Goal: Task Accomplishment & Management: Use online tool/utility

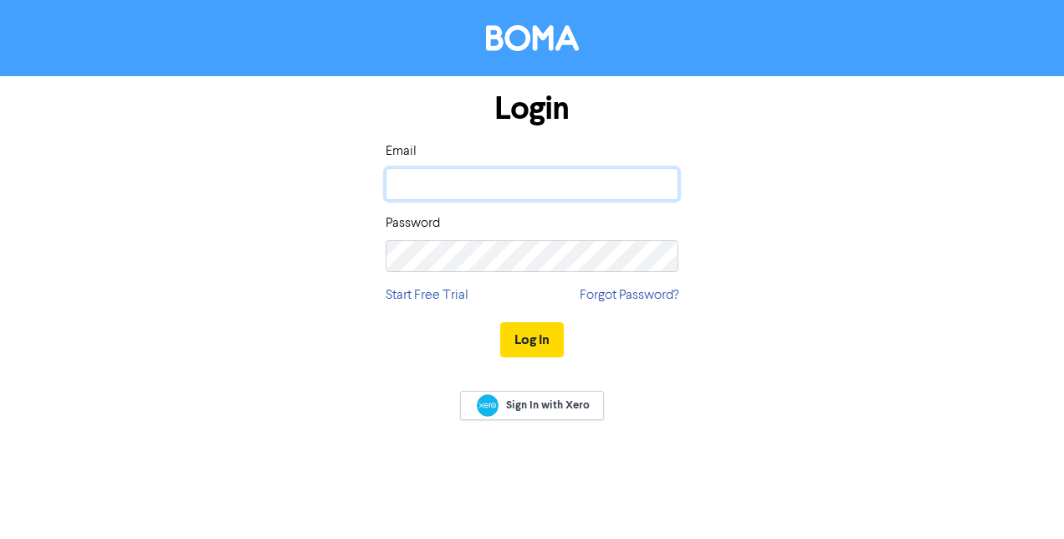
click at [514, 169] on input "email" at bounding box center [532, 184] width 293 height 32
type input "[EMAIL_ADDRESS][PERSON_NAME][DOMAIN_NAME]"
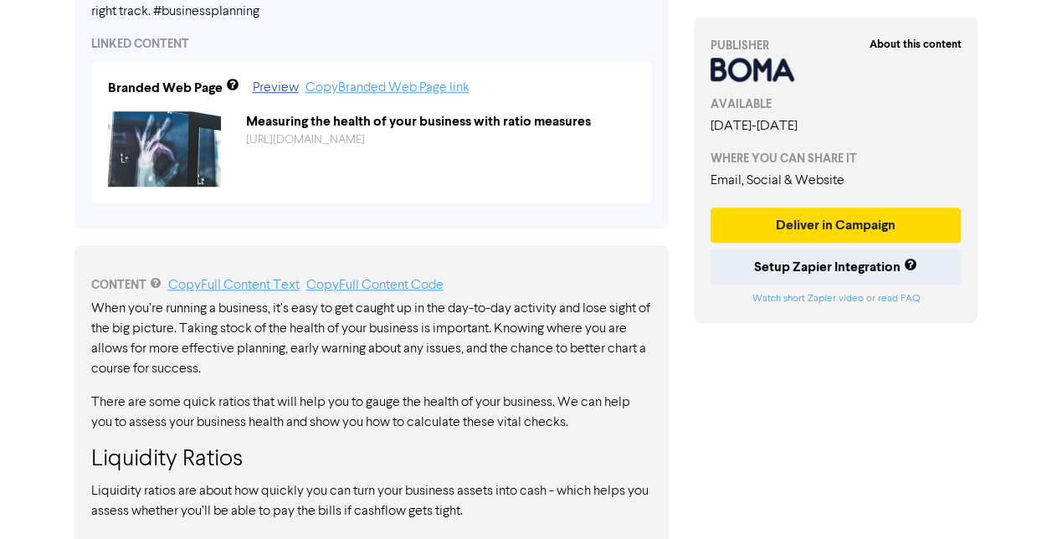
scroll to position [686, 0]
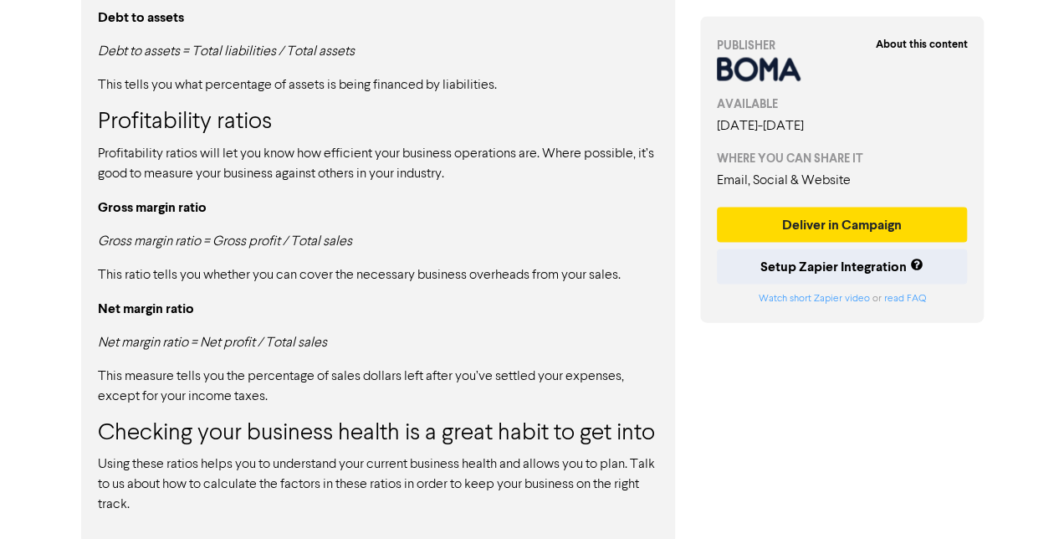
scroll to position [1690, 0]
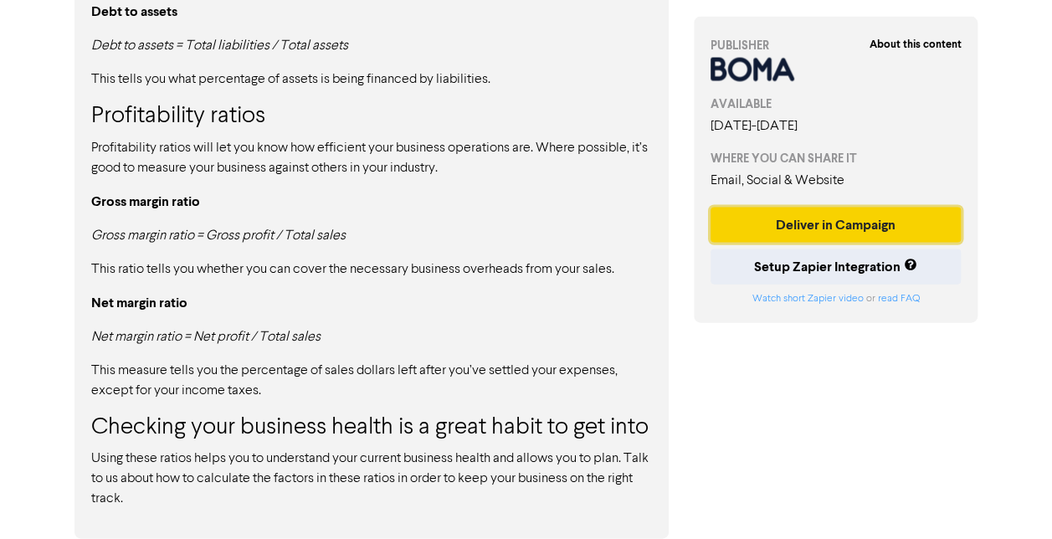
click at [853, 228] on button "Deliver in Campaign" at bounding box center [835, 225] width 251 height 35
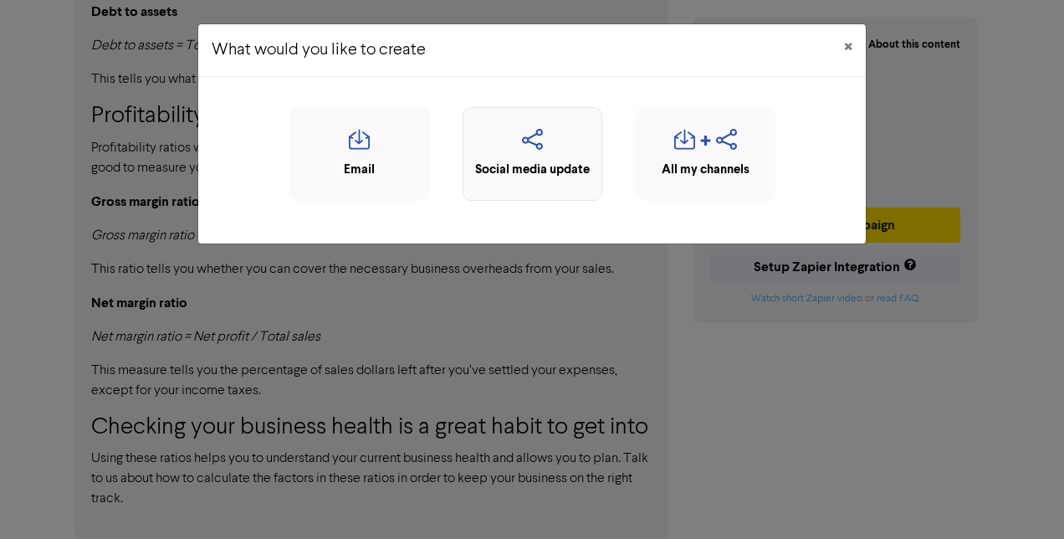
click at [543, 140] on icon "button" at bounding box center [532, 145] width 121 height 32
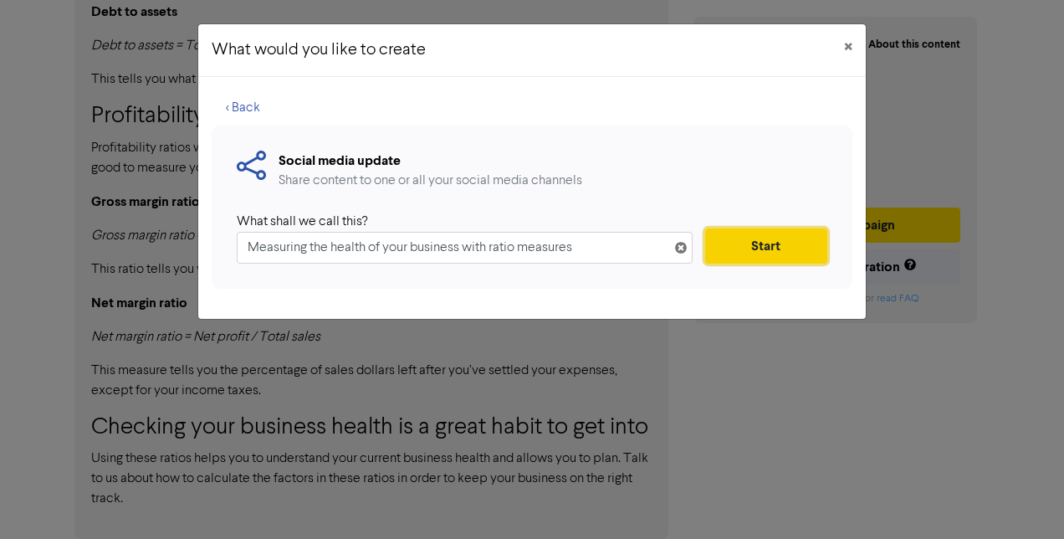
click at [780, 244] on button "Start" at bounding box center [766, 245] width 122 height 35
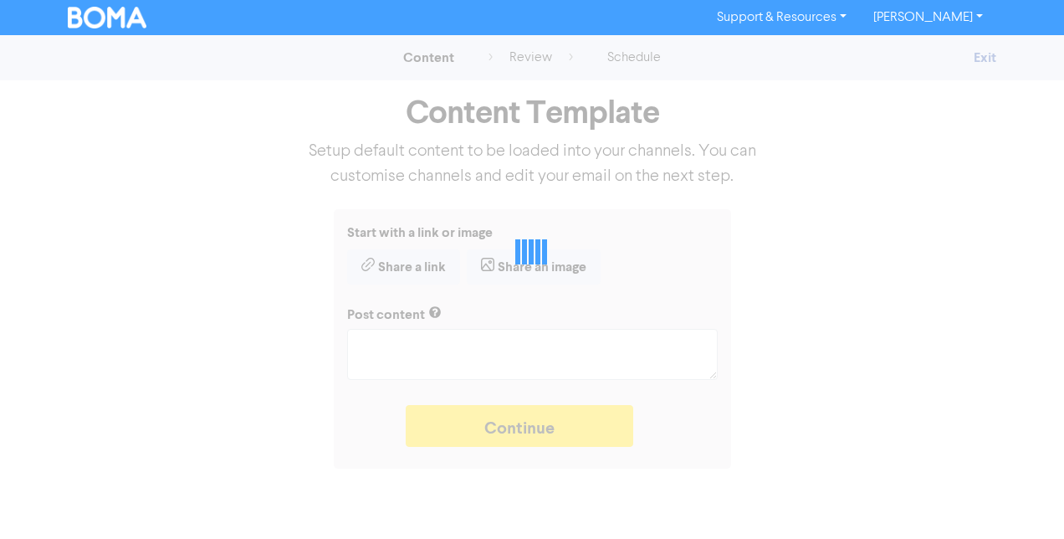
type textarea "x"
type textarea "Taking stock of the health of your business allows for more effective planning,…"
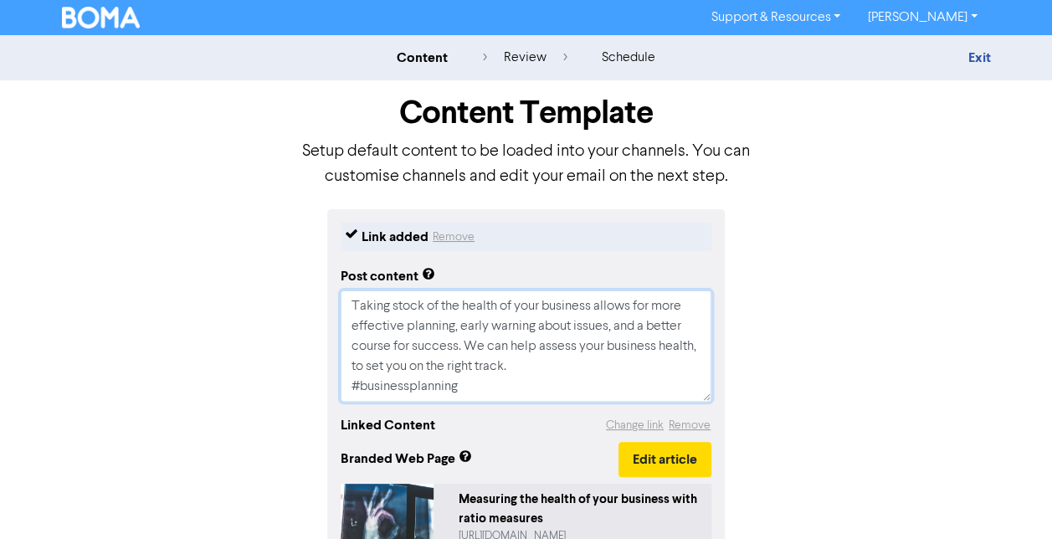
drag, startPoint x: 489, startPoint y: 380, endPoint x: 333, endPoint y: 278, distance: 186.1
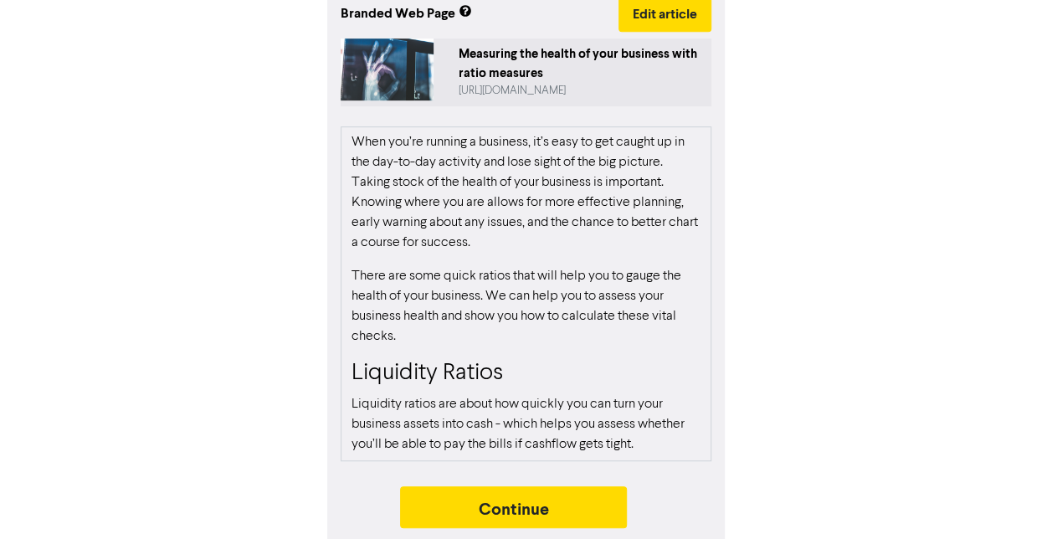
scroll to position [456, 0]
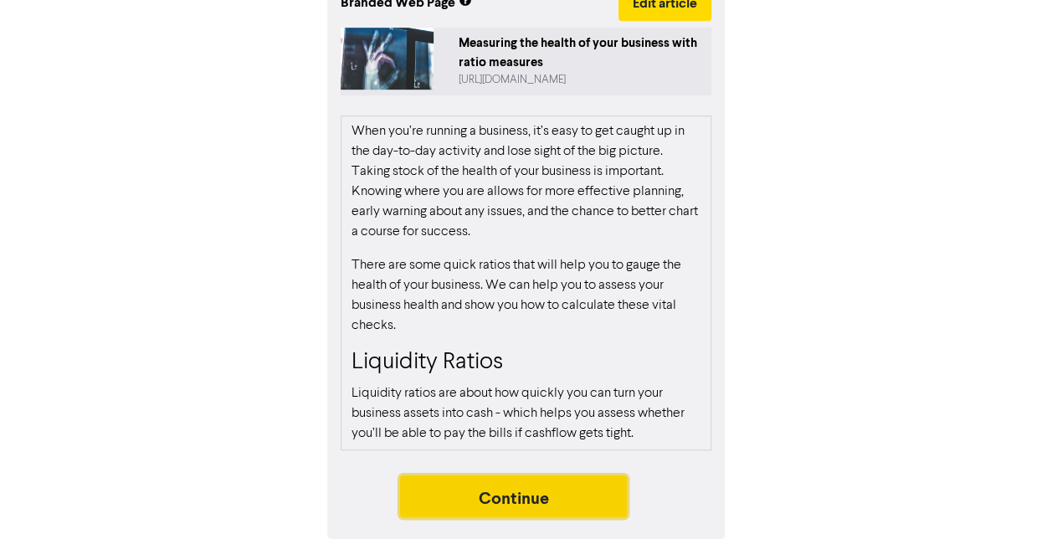
click at [568, 493] on button "Continue" at bounding box center [514, 496] width 228 height 42
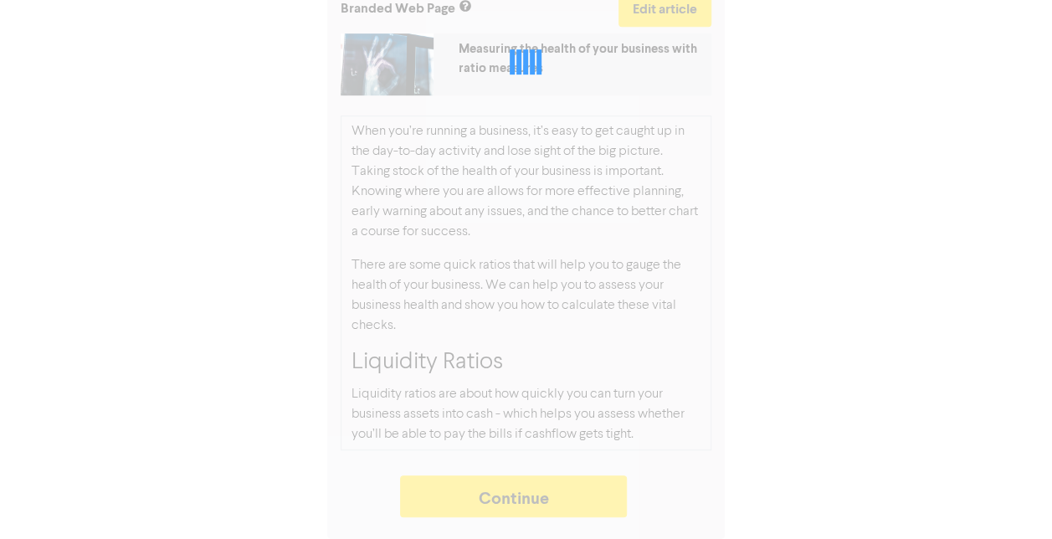
type textarea "x"
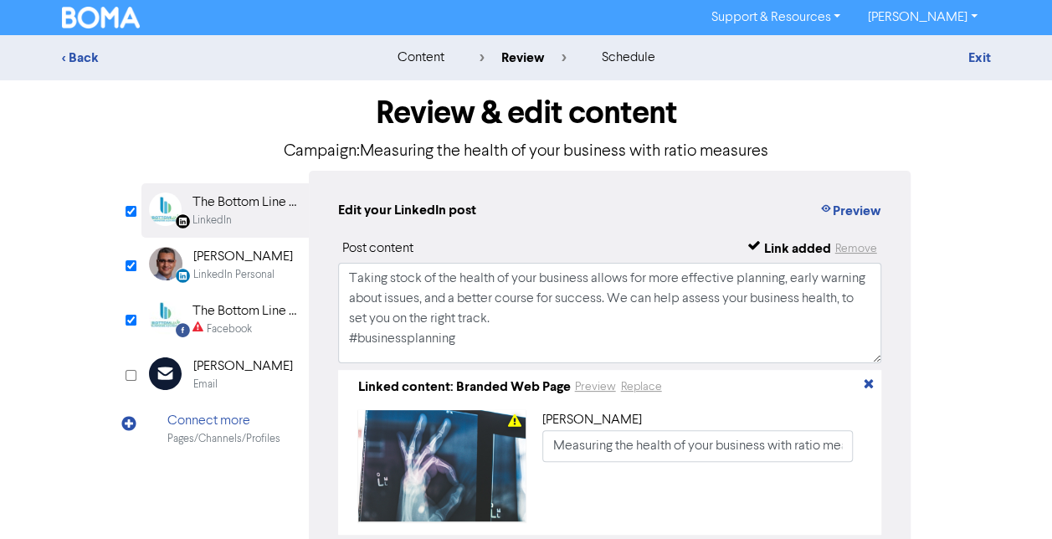
click at [242, 315] on div "The Bottom Line Business Advisory" at bounding box center [245, 311] width 107 height 20
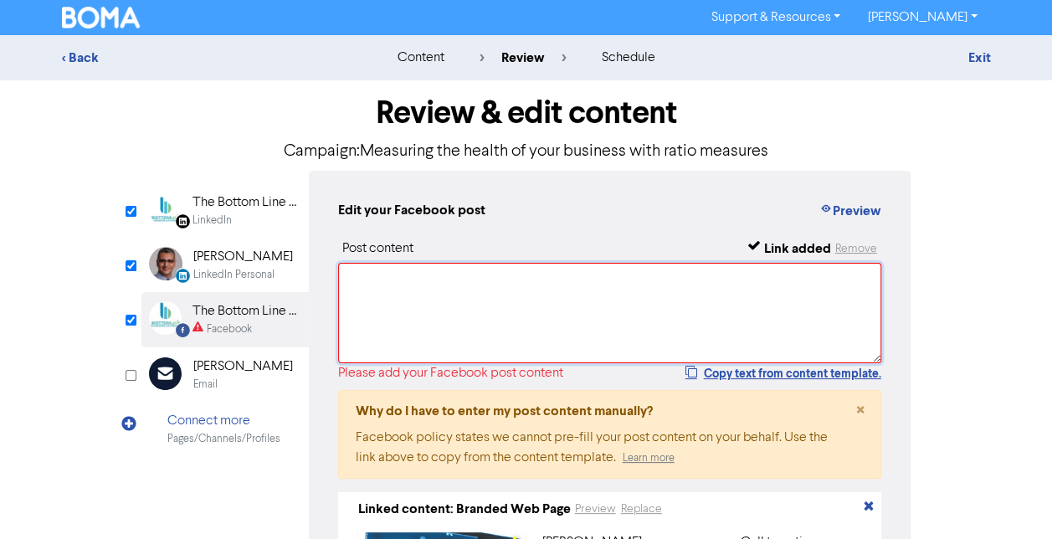
click at [423, 301] on textarea at bounding box center [610, 313] width 544 height 100
paste textarea "Taking stock of the health of your business allows for more effective planning,…"
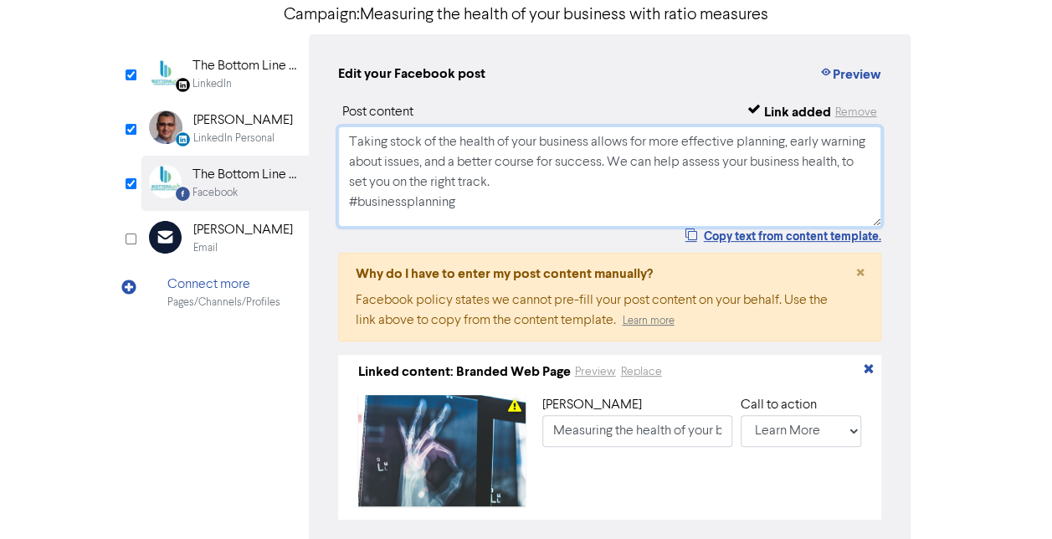
scroll to position [228, 0]
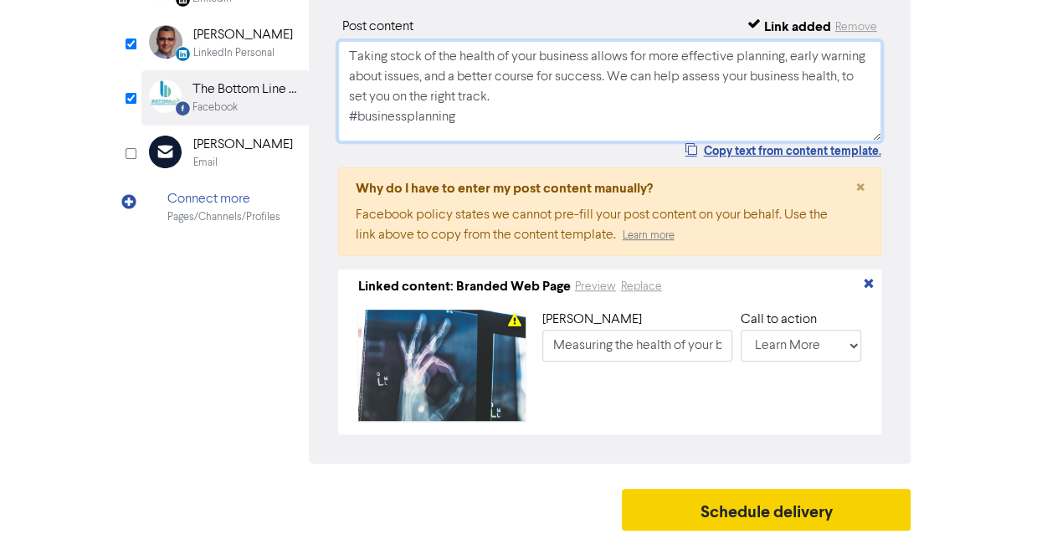
type textarea "Taking stock of the health of your business allows for more effective planning,…"
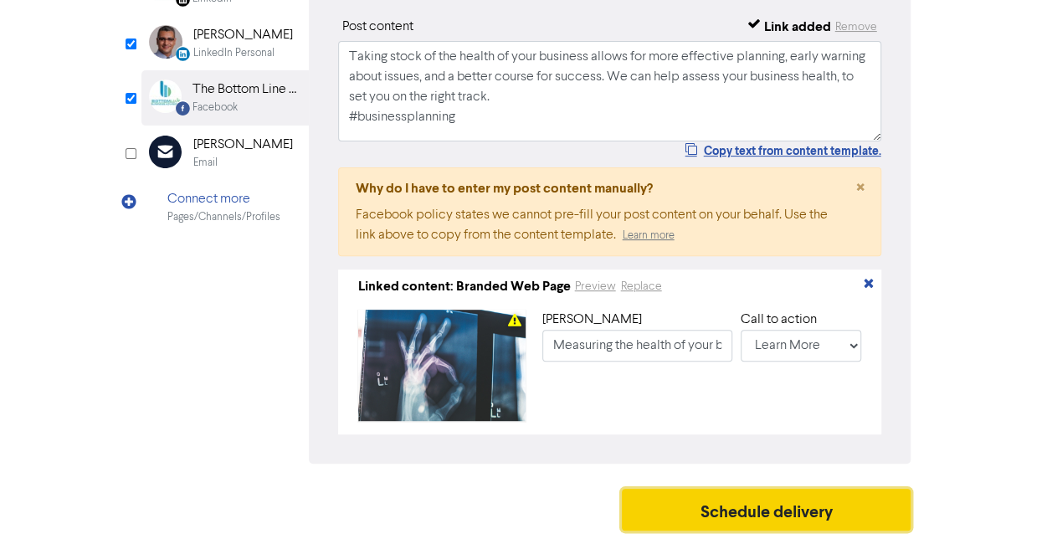
click at [804, 501] on button "Schedule delivery" at bounding box center [767, 510] width 290 height 42
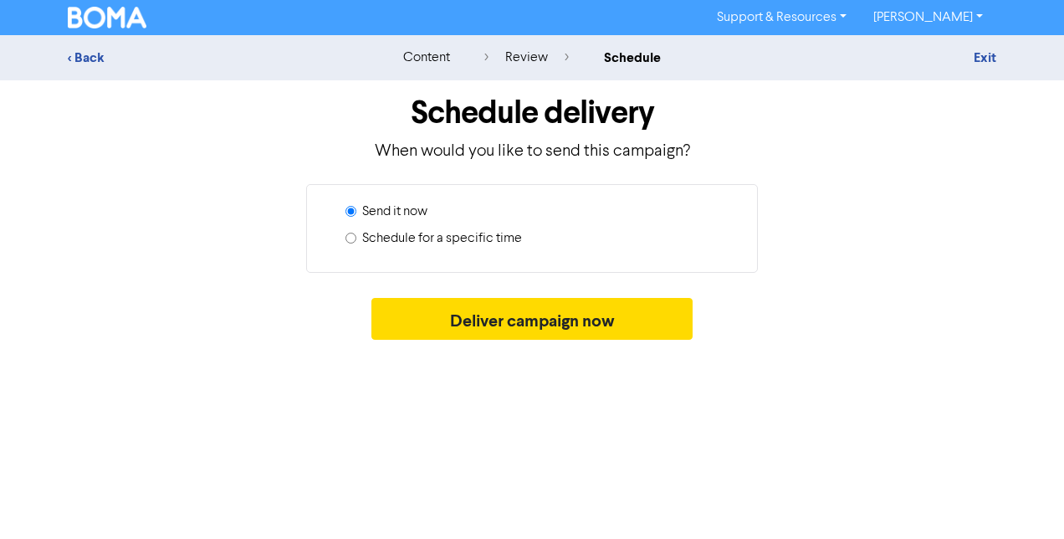
click at [497, 241] on label "Schedule for a specific time" at bounding box center [442, 238] width 160 height 20
click at [356, 241] on input "Schedule for a specific time" at bounding box center [351, 238] width 11 height 11
radio input "true"
radio input "false"
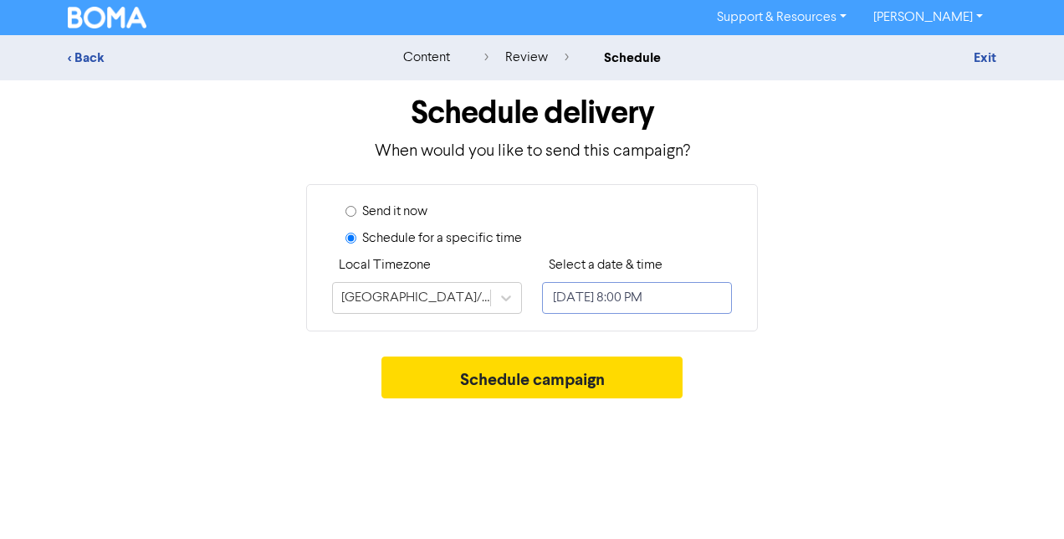
click at [566, 296] on input "[DATE] 8:00 PM" at bounding box center [637, 298] width 190 height 32
select select "9"
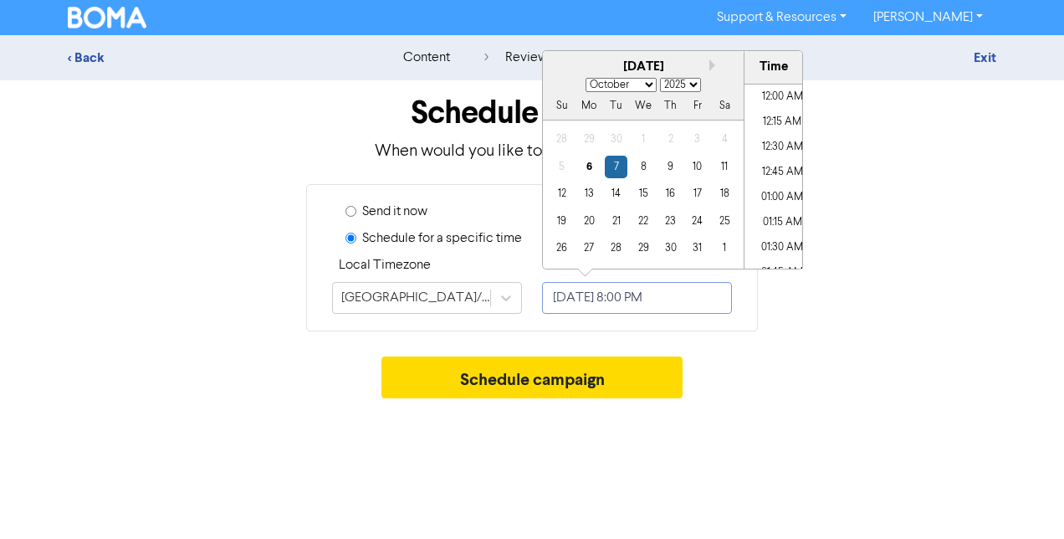
scroll to position [1929, 0]
click at [674, 167] on div "9" at bounding box center [670, 167] width 23 height 23
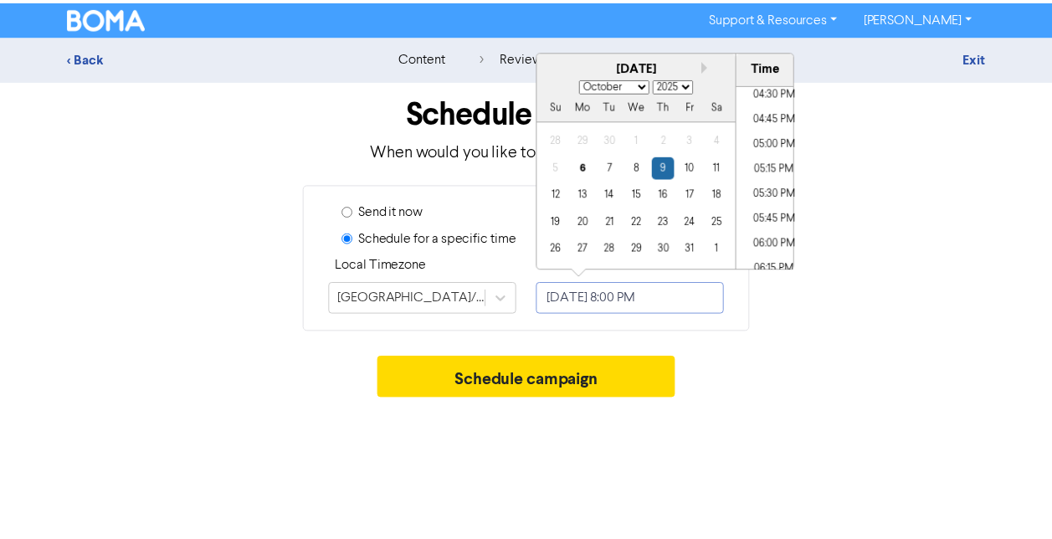
scroll to position [1638, 0]
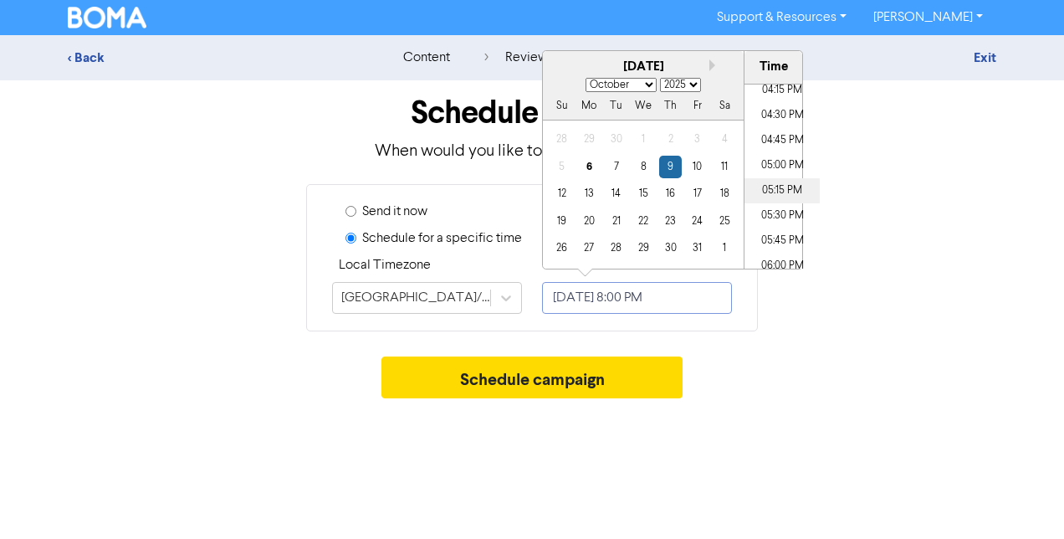
click at [766, 192] on li "05:15 PM" at bounding box center [782, 190] width 75 height 25
type input "[DATE] 5:15 PM"
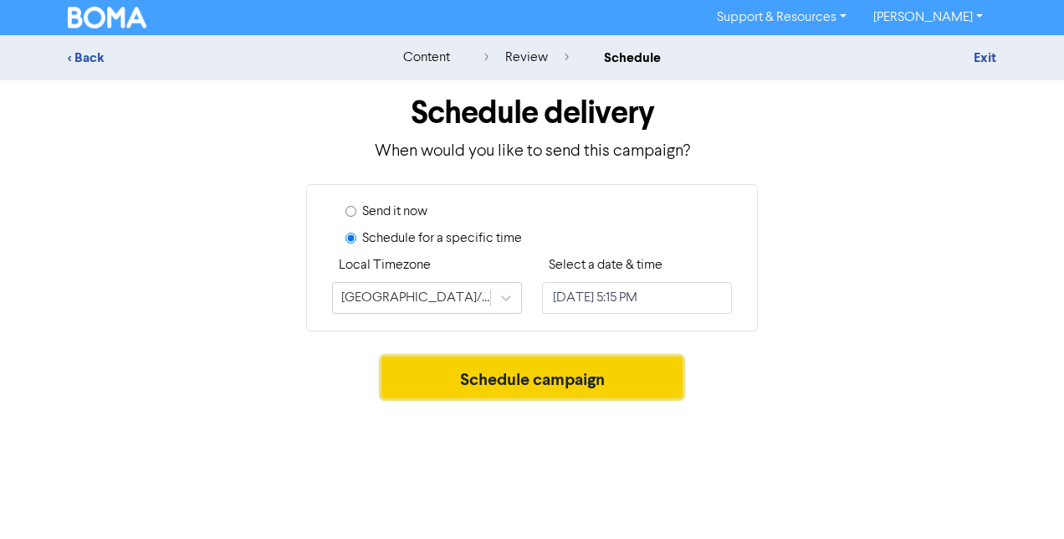
click at [583, 388] on button "Schedule campaign" at bounding box center [533, 377] width 302 height 42
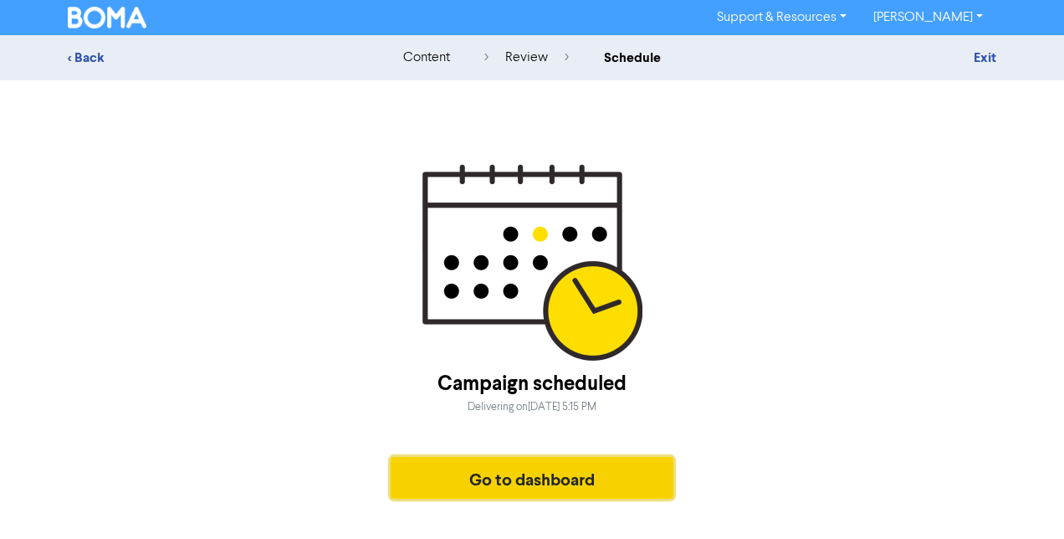
click at [531, 469] on button "Go to dashboard" at bounding box center [532, 478] width 283 height 42
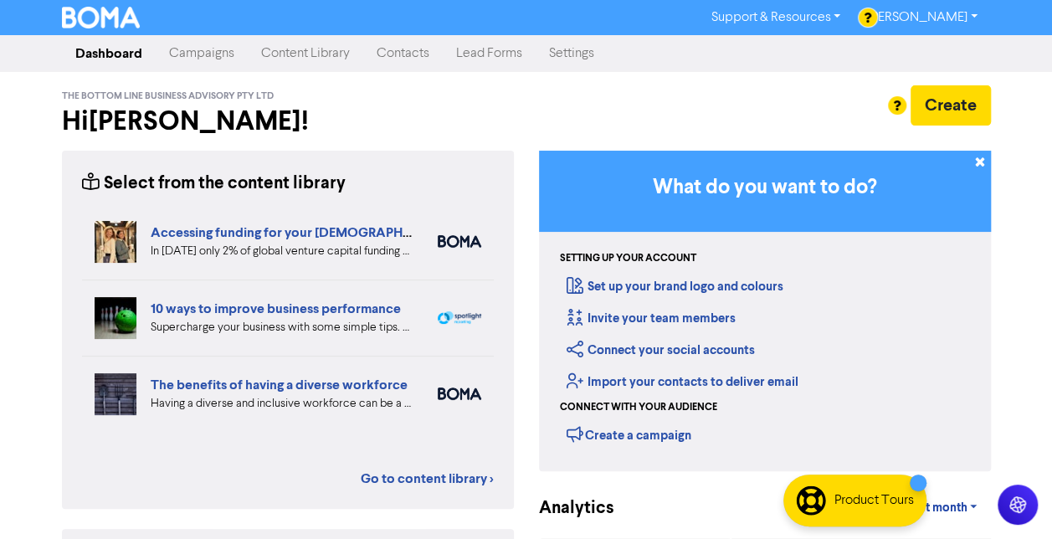
click at [297, 54] on link "Content Library" at bounding box center [305, 53] width 115 height 33
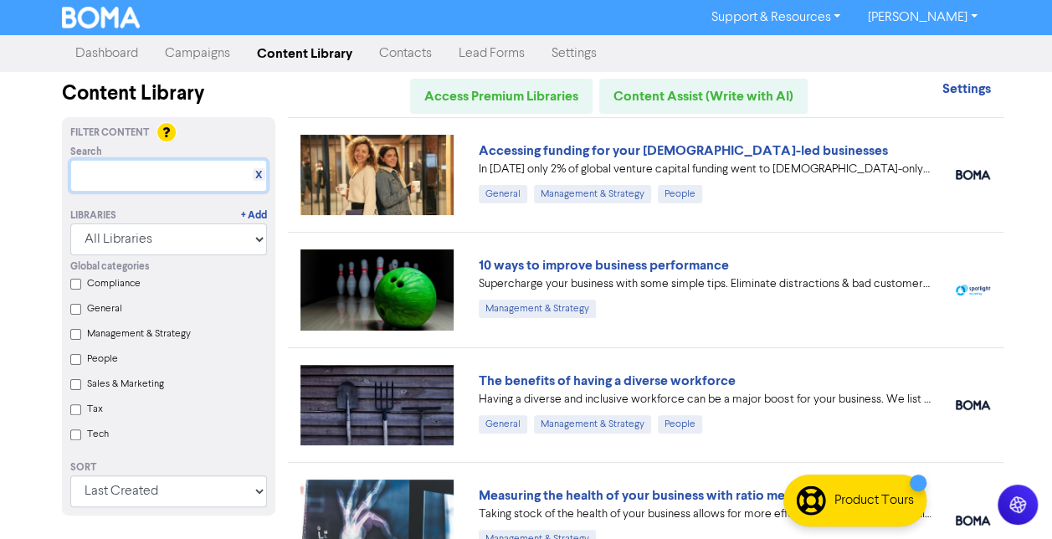
click at [206, 176] on input "text" at bounding box center [168, 176] width 197 height 32
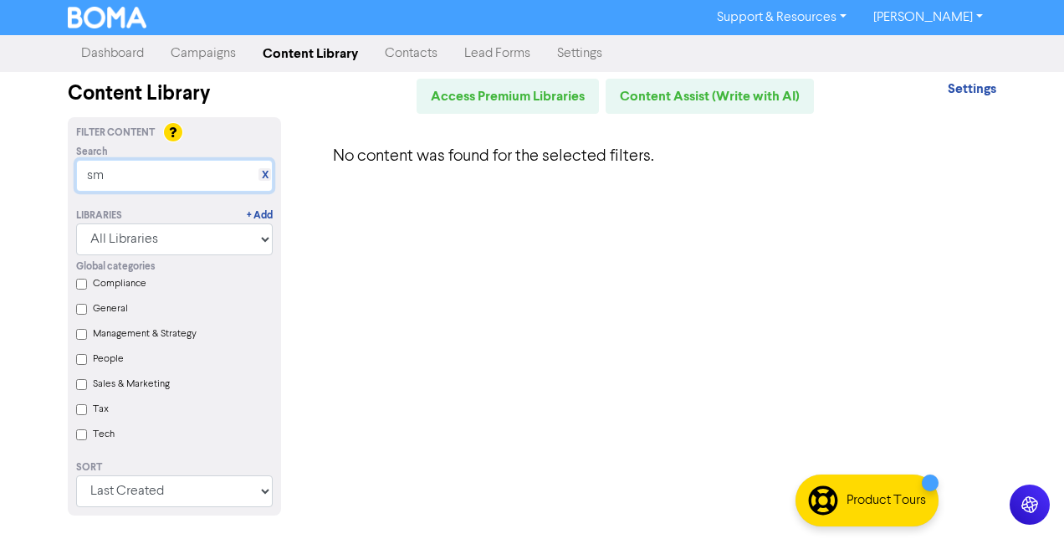
type input "s"
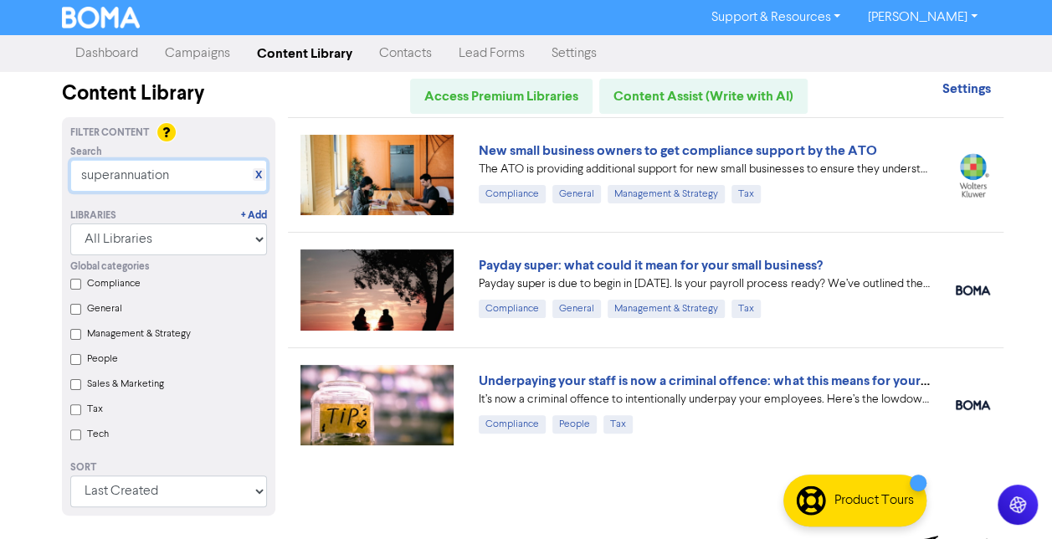
click at [184, 169] on input "superannuation" at bounding box center [168, 176] width 197 height 32
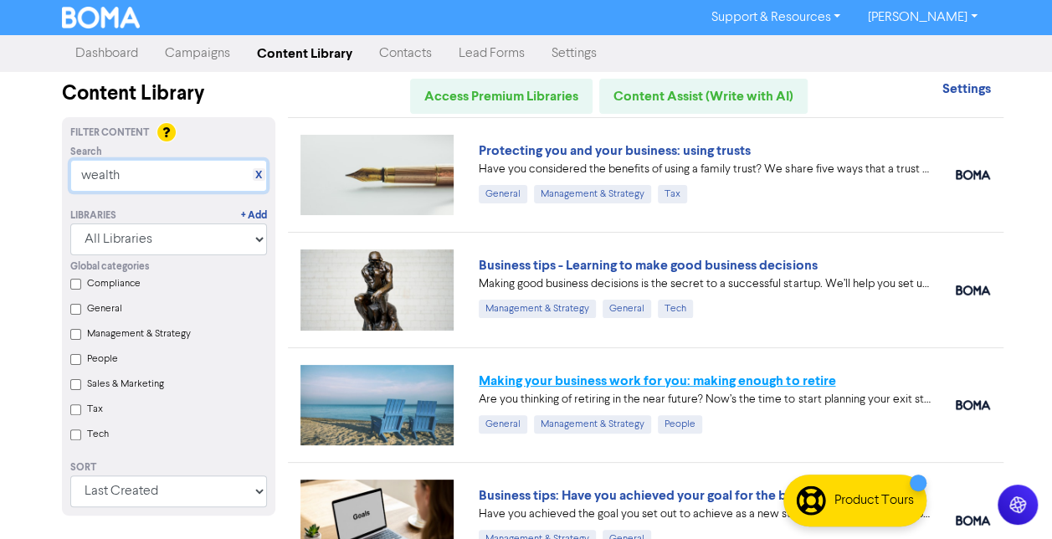
type input "wealth"
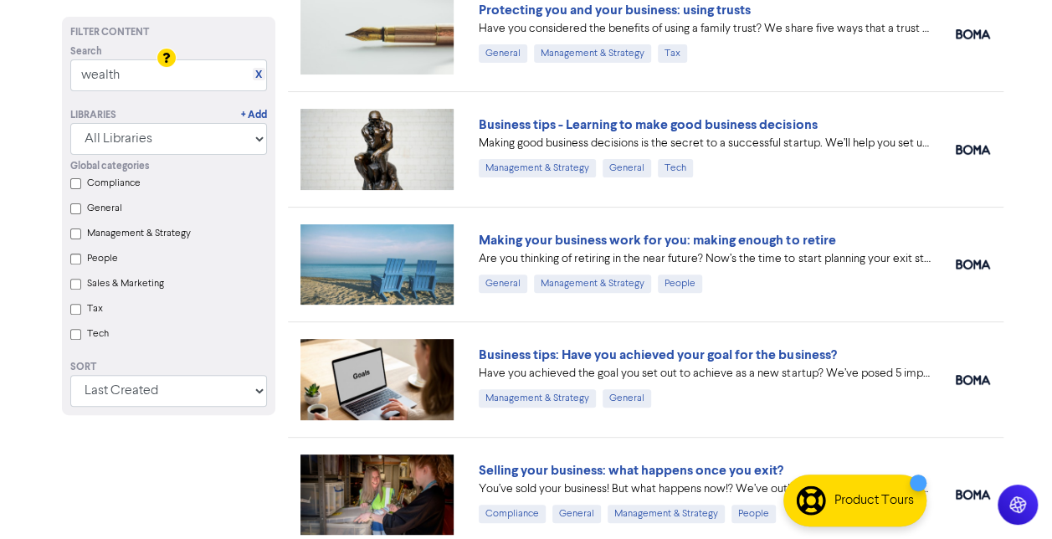
scroll to position [198, 0]
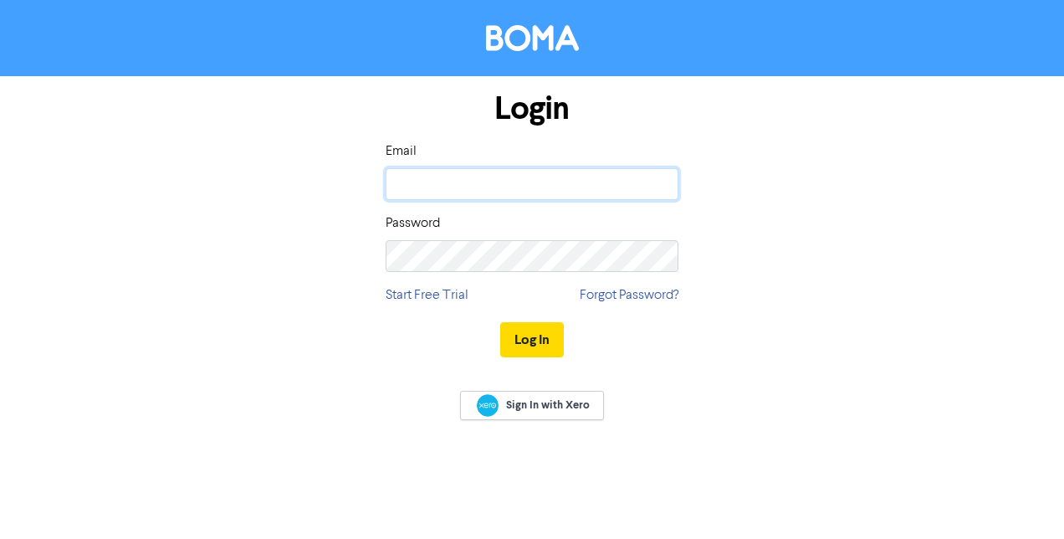
click at [574, 179] on input "email" at bounding box center [532, 184] width 293 height 32
type input "[EMAIL_ADDRESS][PERSON_NAME][DOMAIN_NAME]"
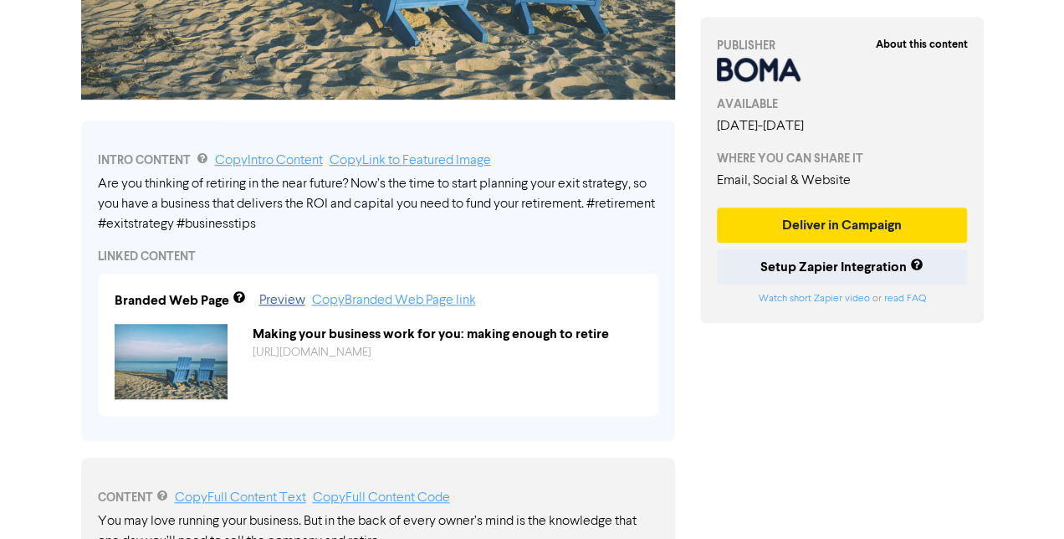
scroll to position [477, 0]
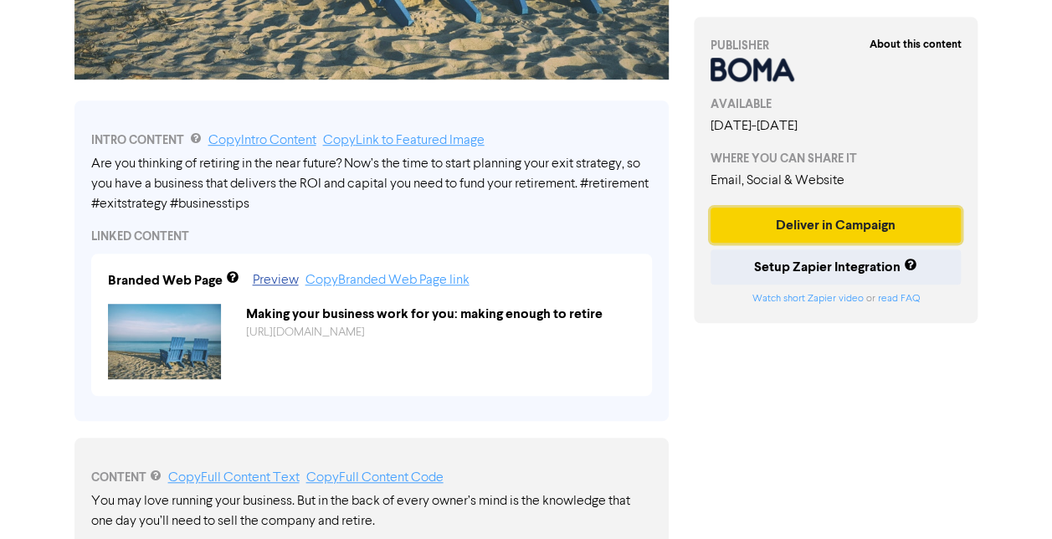
click at [832, 218] on button "Deliver in Campaign" at bounding box center [835, 225] width 251 height 35
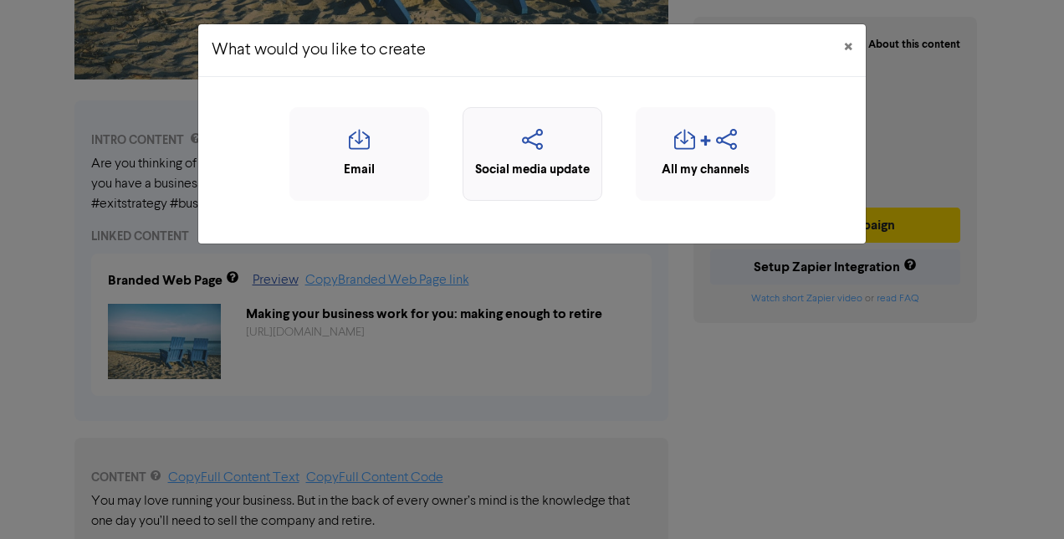
click at [535, 126] on div "Social media update" at bounding box center [533, 154] width 140 height 94
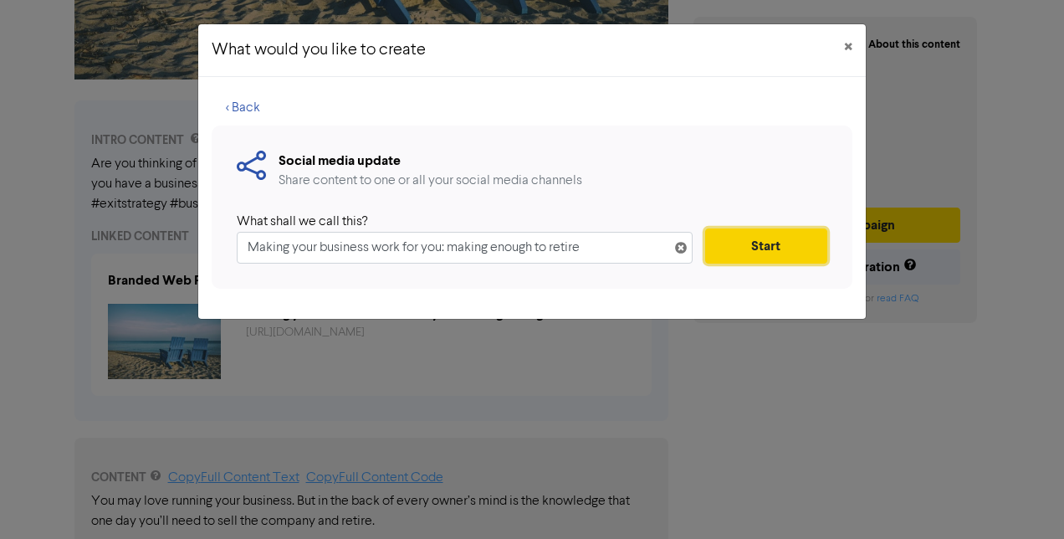
click at [736, 250] on button "Start" at bounding box center [766, 245] width 122 height 35
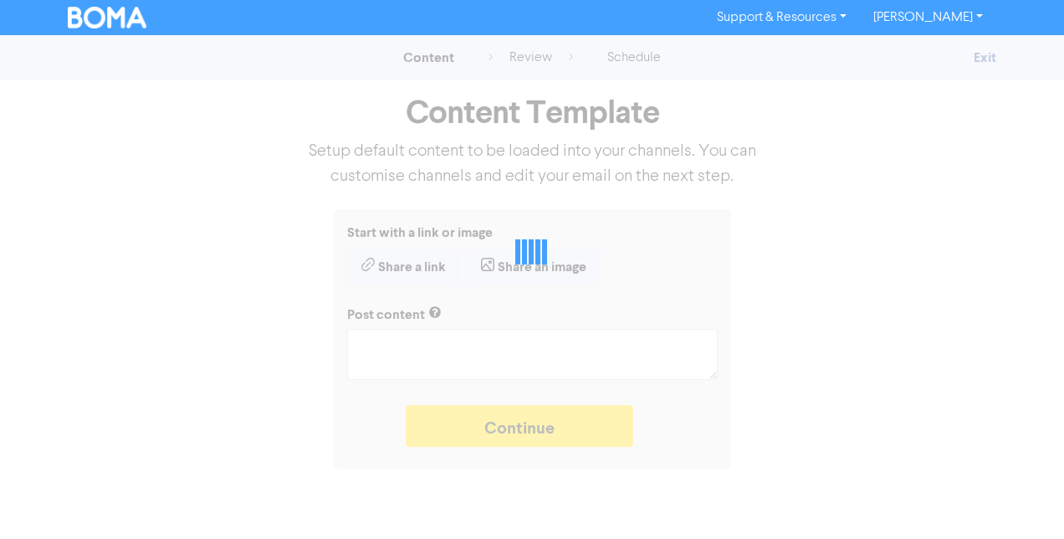
type textarea "x"
type textarea "Are you thinking of retiring in the near future? Now’s the time to start planni…"
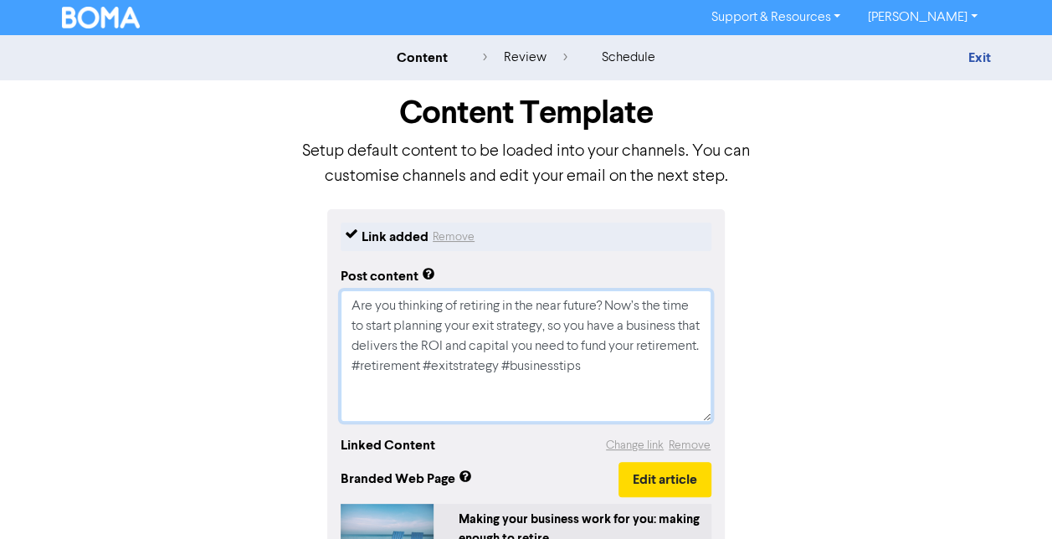
click at [605, 385] on textarea "Are you thinking of retiring in the near future? Now’s the time to start planni…" at bounding box center [526, 355] width 371 height 131
click at [531, 59] on div "review" at bounding box center [524, 58] width 85 height 20
click at [653, 476] on button "Edit article" at bounding box center [664, 479] width 93 height 35
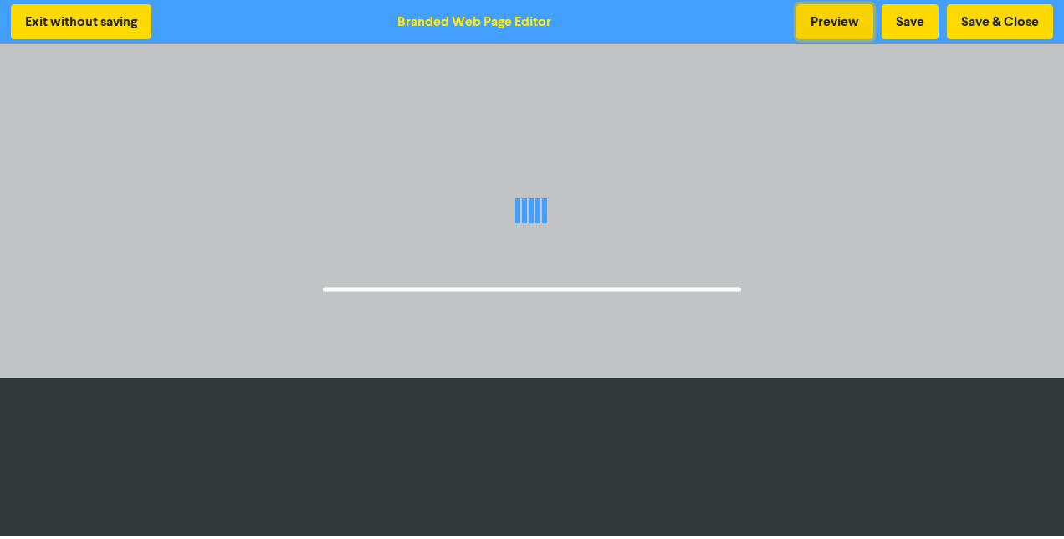
click at [834, 23] on button "Preview" at bounding box center [835, 21] width 77 height 35
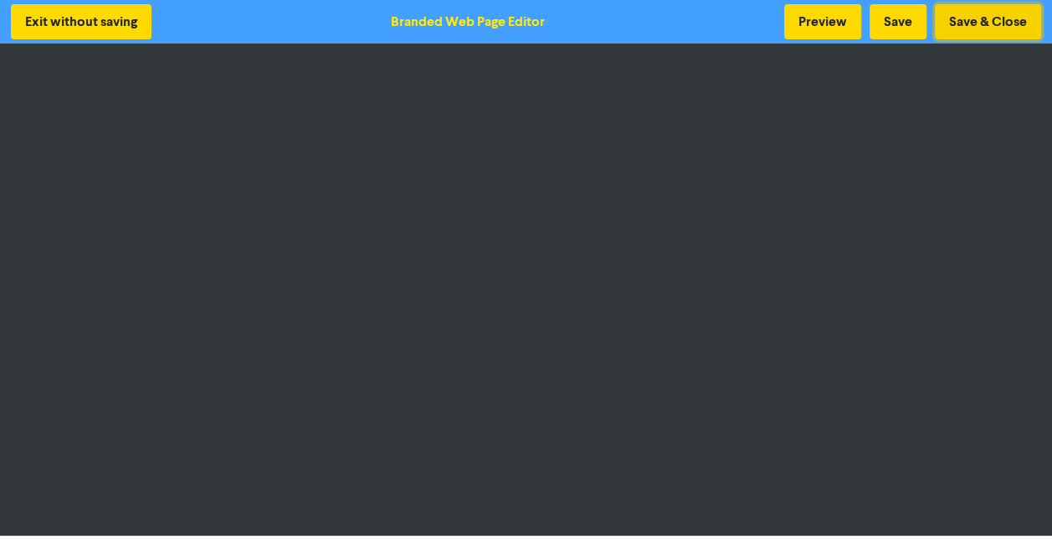
click at [967, 13] on button "Save & Close" at bounding box center [988, 21] width 106 height 35
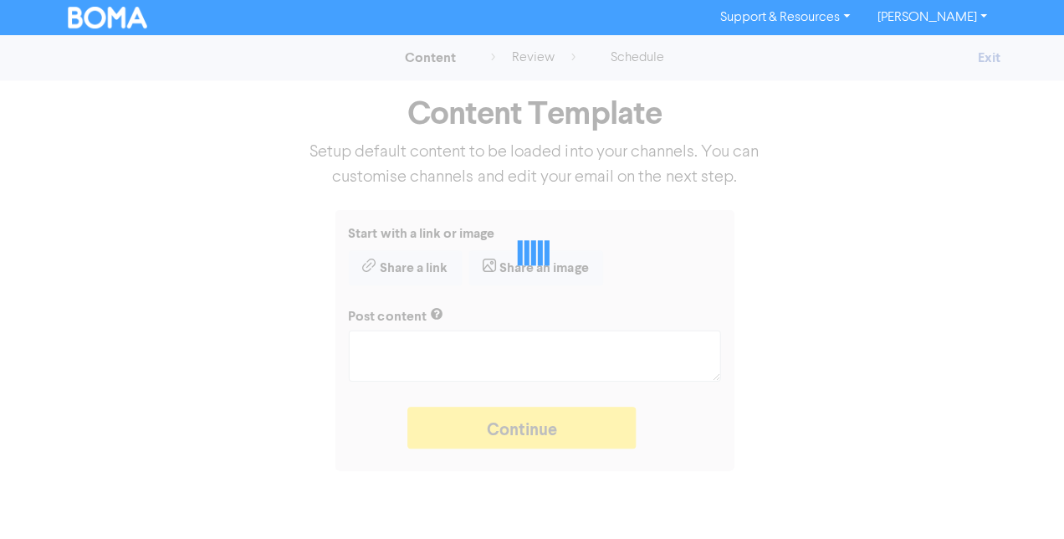
type textarea "x"
type textarea "Are you thinking of retiring in the near future? Now’s the time to start planni…"
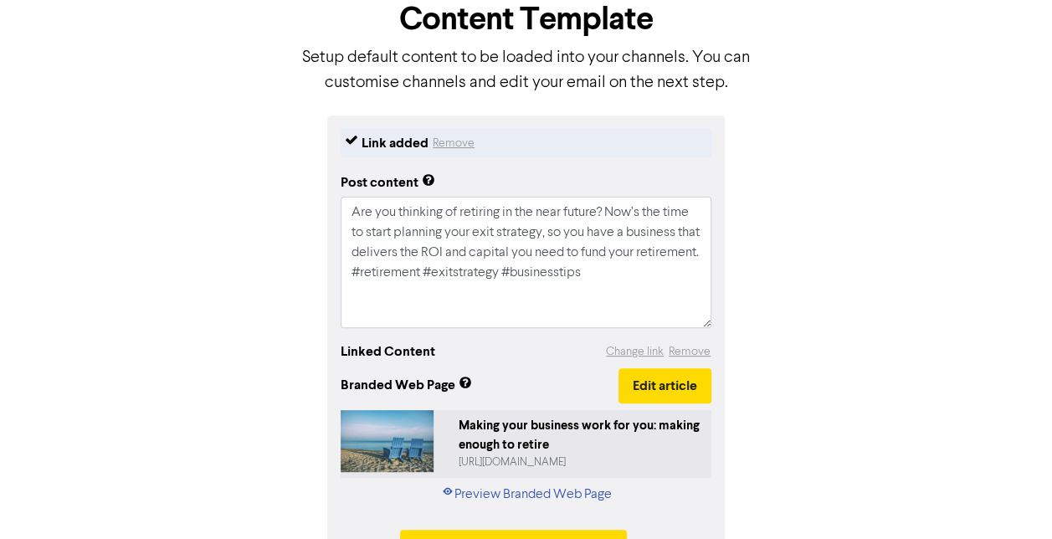
scroll to position [148, 0]
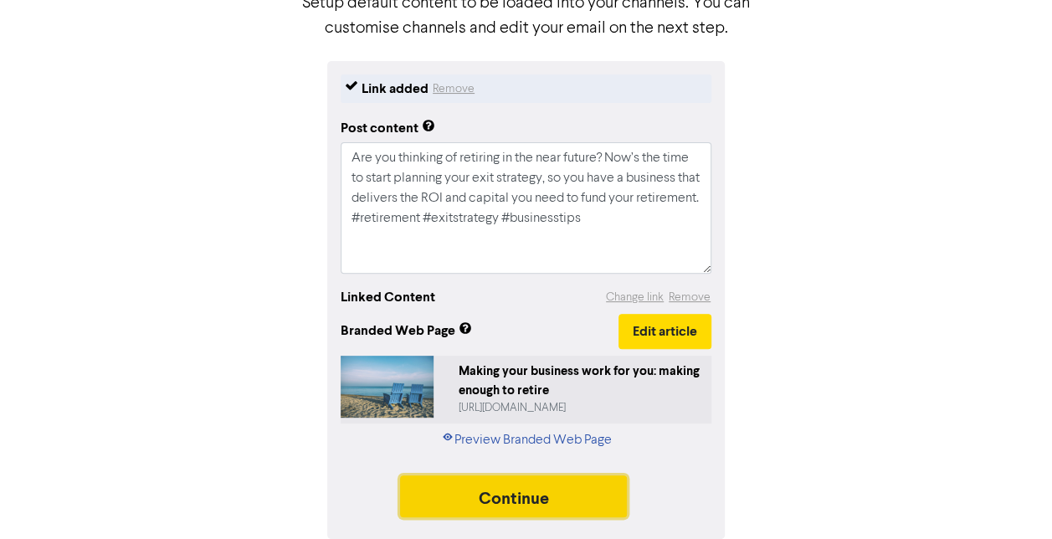
click at [527, 503] on button "Continue" at bounding box center [514, 496] width 228 height 42
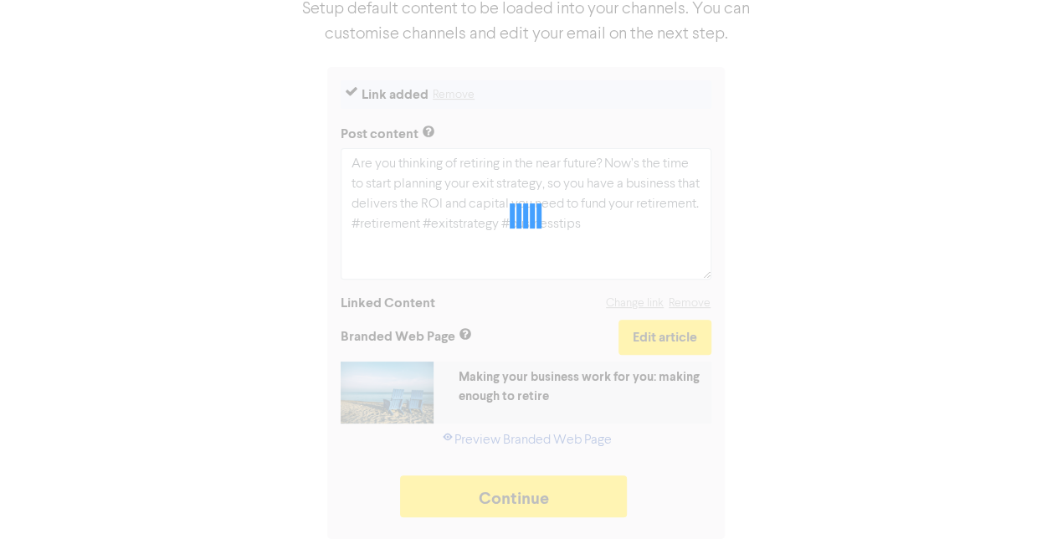
type textarea "x"
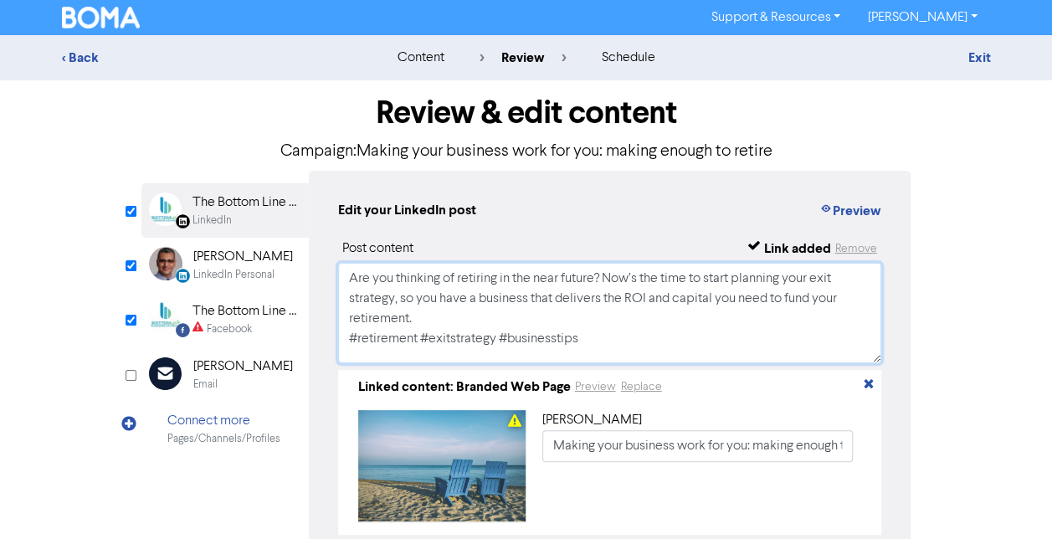
click at [715, 343] on textarea "Are you thinking of retiring in the near future? Now’s the time to start planni…" at bounding box center [610, 313] width 544 height 100
click at [255, 330] on div "Facebook" at bounding box center [245, 329] width 107 height 16
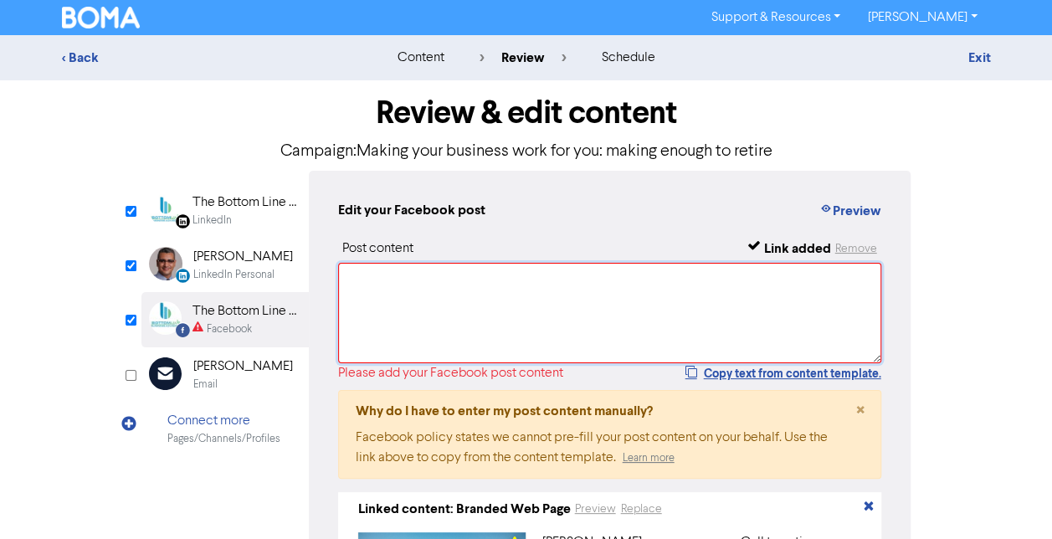
click at [457, 331] on textarea at bounding box center [610, 313] width 544 height 100
paste textarea "Are you thinking of retiring in the near future? Now’s the time to start planni…"
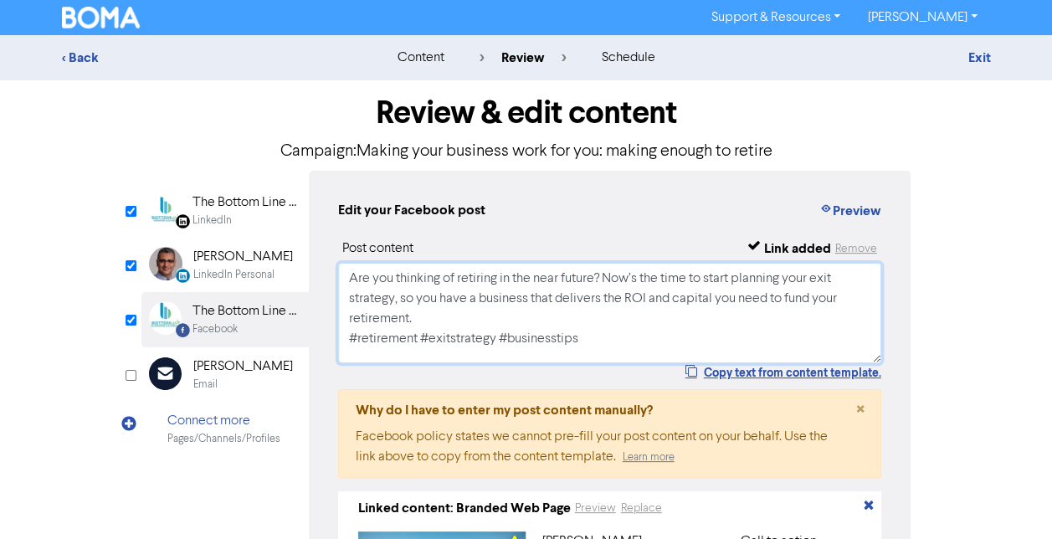
scroll to position [228, 0]
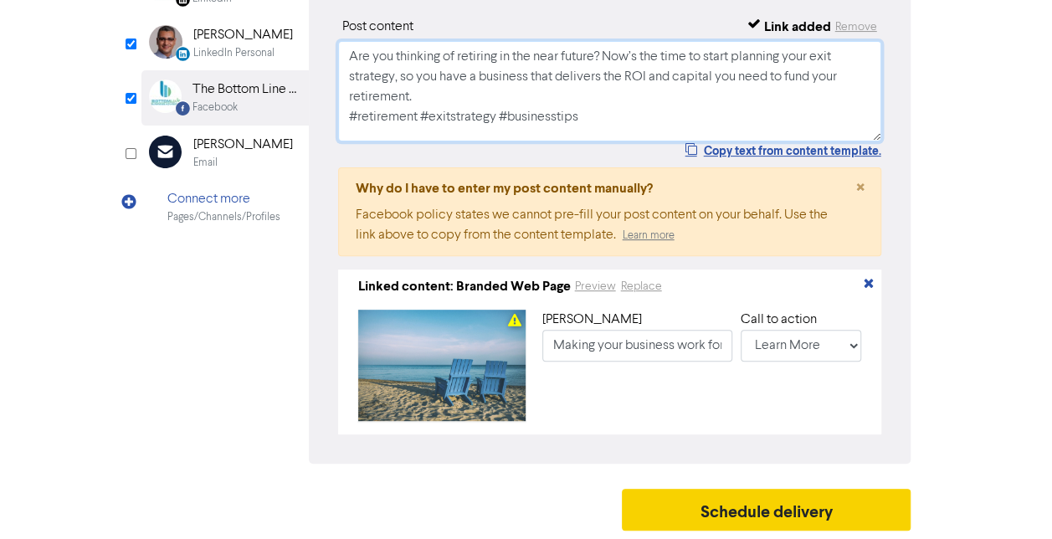
type textarea "Are you thinking of retiring in the near future? Now’s the time to start planni…"
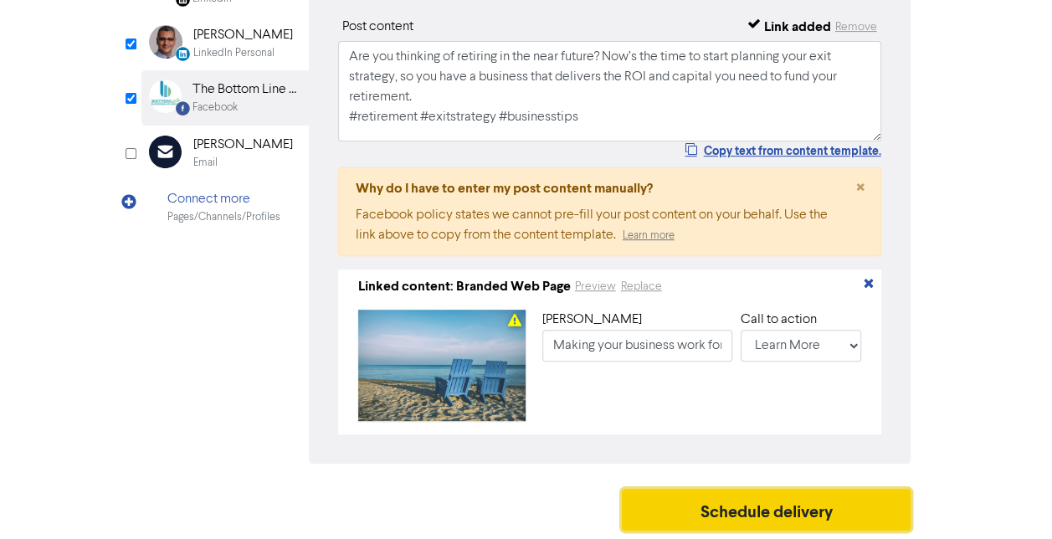
click at [787, 515] on button "Schedule delivery" at bounding box center [767, 510] width 290 height 42
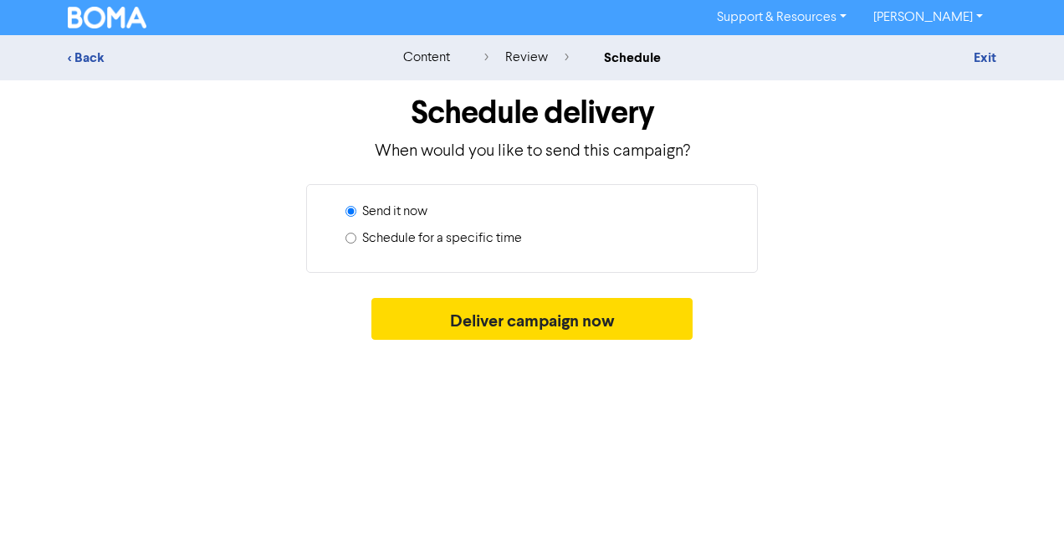
click at [474, 232] on label "Schedule for a specific time" at bounding box center [442, 238] width 160 height 20
click at [356, 233] on input "Schedule for a specific time" at bounding box center [351, 238] width 11 height 11
radio input "true"
radio input "false"
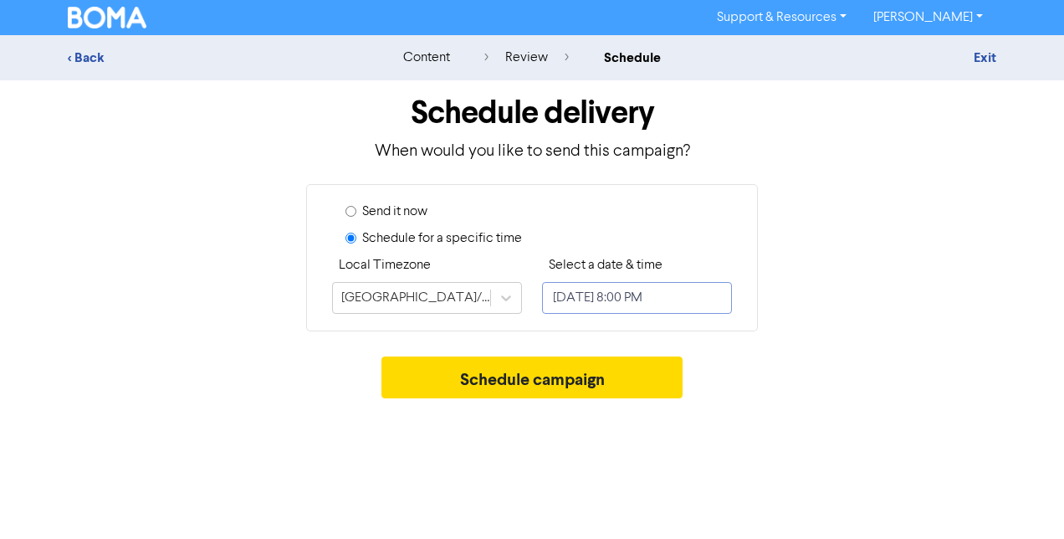
select select "9"
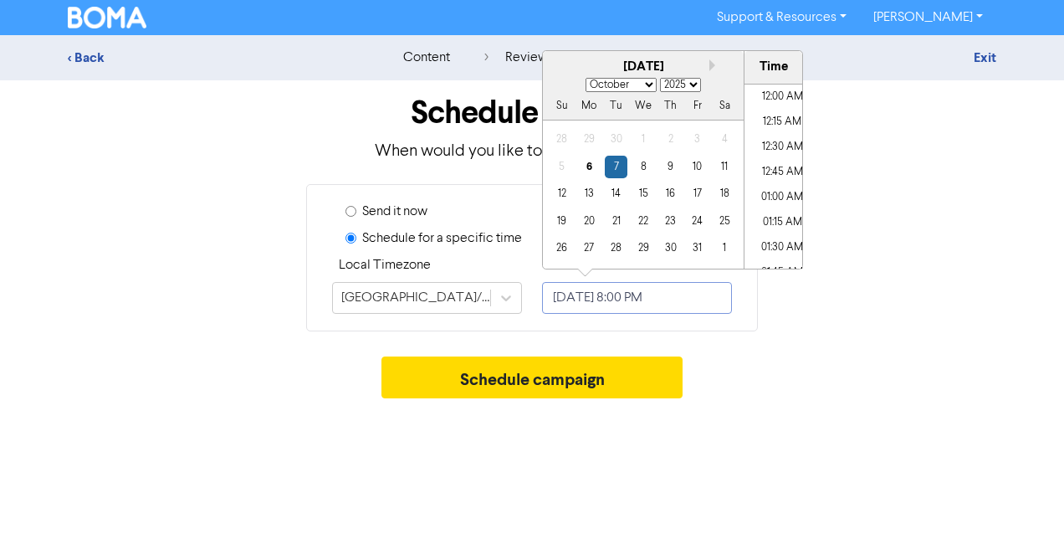
scroll to position [1929, 0]
click at [620, 199] on div "14" at bounding box center [616, 193] width 23 height 23
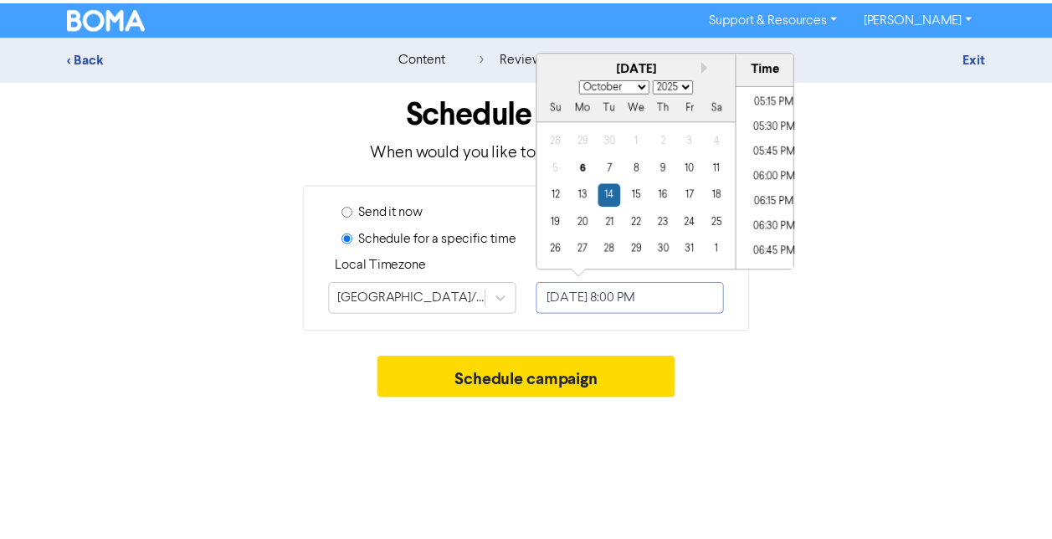
scroll to position [1728, 0]
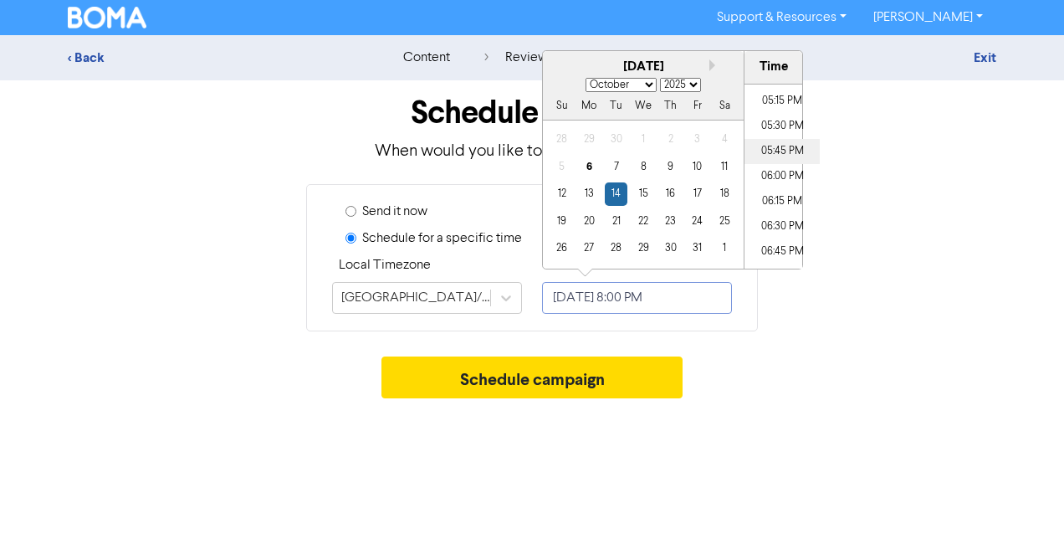
click at [778, 150] on li "05:45 PM" at bounding box center [782, 151] width 75 height 25
type input "October 14, 2025 5:45 PM"
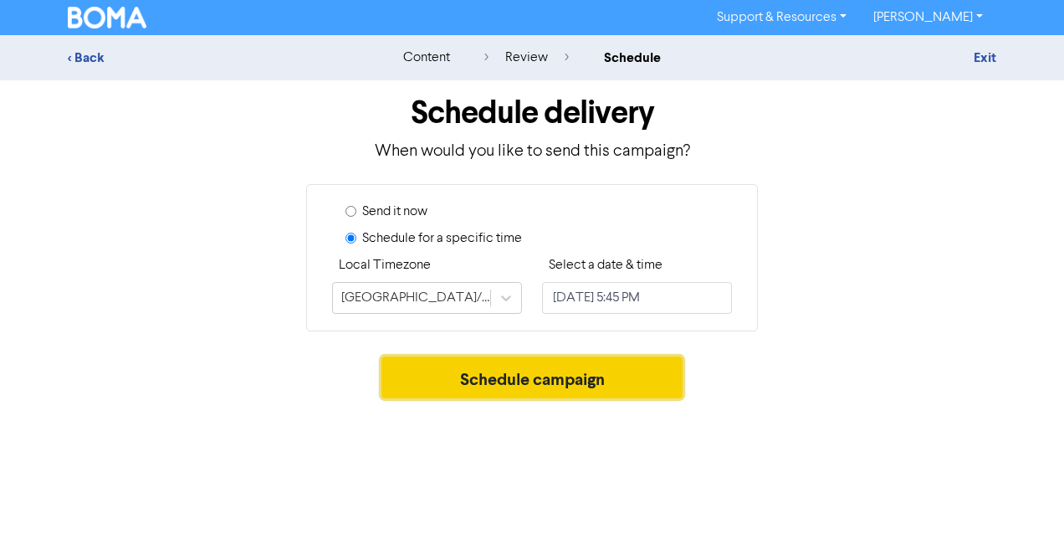
click at [608, 372] on button "Schedule campaign" at bounding box center [533, 377] width 302 height 42
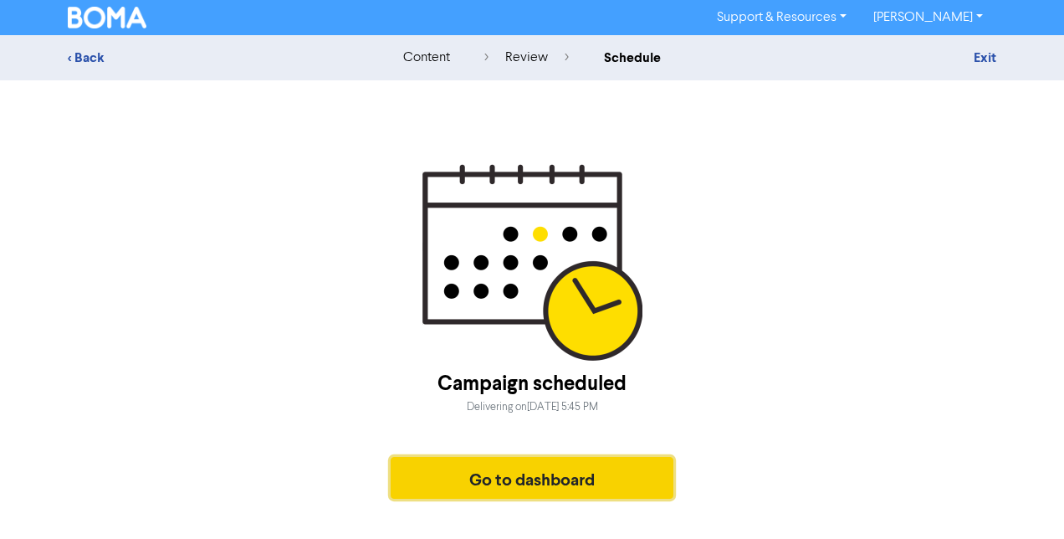
click at [551, 472] on button "Go to dashboard" at bounding box center [532, 478] width 283 height 42
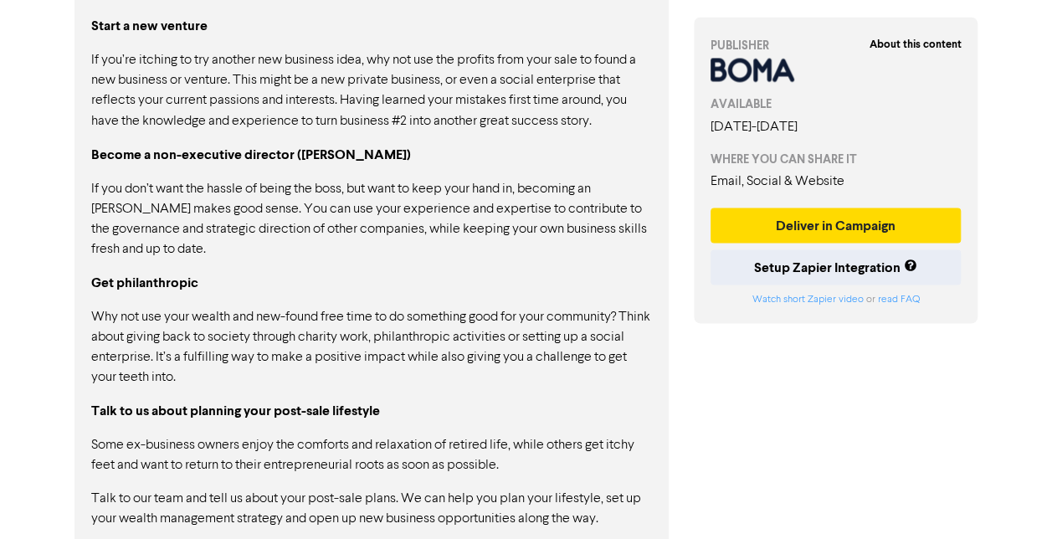
scroll to position [1485, 0]
